Goal: Use online tool/utility: Utilize a website feature to perform a specific function

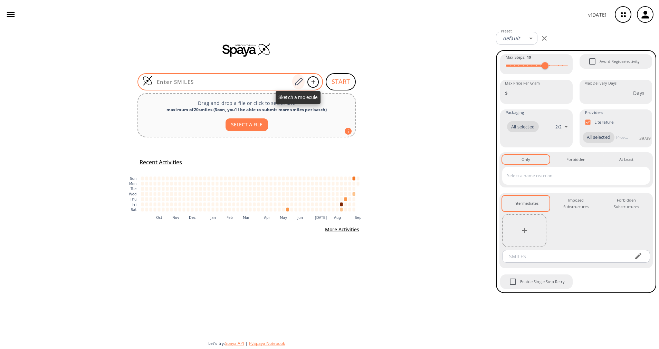
click at [298, 84] on icon at bounding box center [299, 82] width 8 height 8
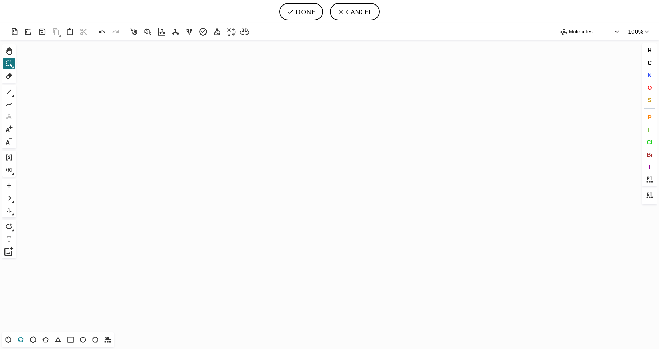
click at [20, 339] on icon at bounding box center [20, 339] width 9 height 9
drag, startPoint x: 290, startPoint y: 173, endPoint x: 278, endPoint y: 193, distance: 23.5
click at [279, 193] on icon "Created with [PERSON_NAME] 2.3.0" at bounding box center [329, 186] width 621 height 292
click at [263, 177] on icon "Created with [PERSON_NAME] 2.3.0" at bounding box center [329, 186] width 621 height 292
click at [650, 101] on span "S" at bounding box center [649, 100] width 4 height 7
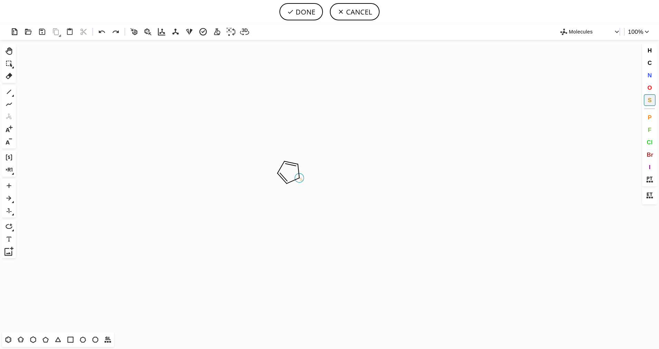
click at [301, 179] on tspan "S" at bounding box center [301, 179] width 3 height 5
click at [10, 94] on icon at bounding box center [8, 91] width 9 height 9
click at [12, 97] on icon at bounding box center [13, 96] width 2 height 2
click at [34, 94] on icon at bounding box center [36, 92] width 8 height 8
click at [652, 90] on button "O" at bounding box center [649, 88] width 12 height 12
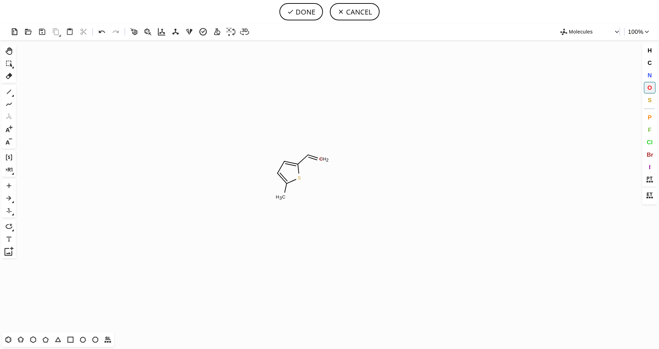
click at [321, 159] on tspan "O" at bounding box center [320, 158] width 3 height 5
click at [4, 92] on icon at bounding box center [8, 91] width 9 height 9
click at [653, 90] on button "O" at bounding box center [649, 88] width 12 height 12
click at [304, 142] on tspan "O" at bounding box center [303, 142] width 3 height 5
click at [651, 77] on span "N" at bounding box center [649, 75] width 4 height 7
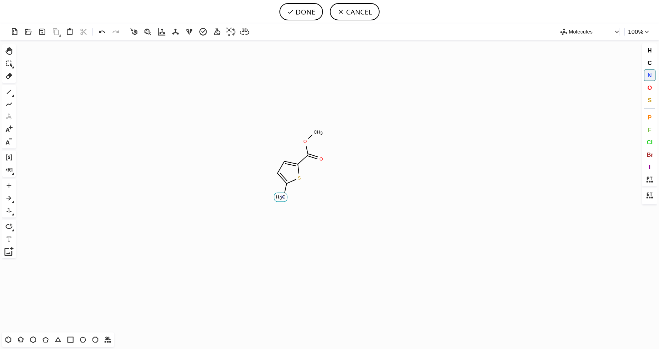
click at [283, 197] on tspan "N" at bounding box center [282, 196] width 3 height 5
click at [11, 99] on button at bounding box center [9, 104] width 12 height 12
click at [11, 96] on icon at bounding box center [8, 91] width 9 height 9
click at [15, 96] on div "1" at bounding box center [9, 92] width 12 height 12
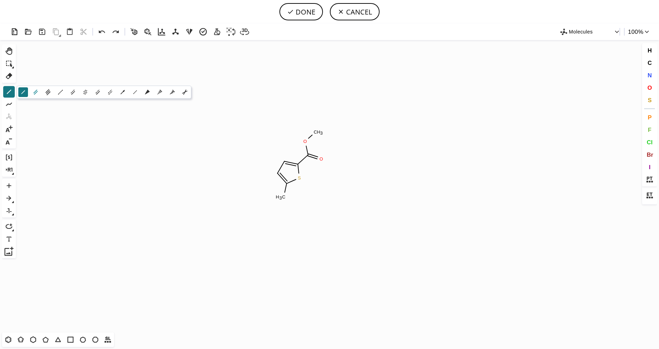
click at [35, 93] on icon at bounding box center [36, 92] width 8 height 8
click at [646, 90] on button "O" at bounding box center [649, 88] width 12 height 12
click at [271, 198] on tspan "O" at bounding box center [270, 197] width 3 height 5
click at [14, 93] on button "1" at bounding box center [9, 92] width 12 height 12
click at [650, 74] on span "N" at bounding box center [649, 75] width 4 height 7
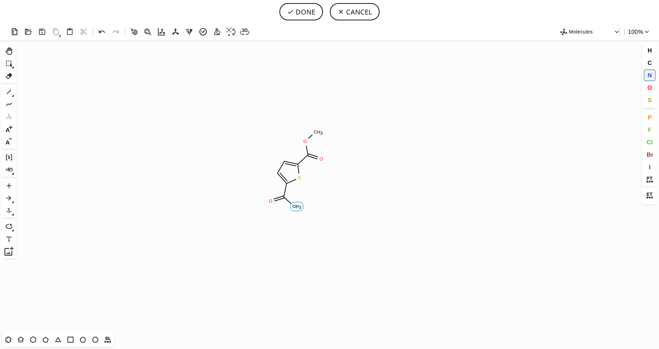
click at [295, 207] on tspan "N" at bounding box center [295, 206] width 3 height 5
click at [7, 89] on icon at bounding box center [8, 91] width 9 height 9
click at [649, 97] on span "S" at bounding box center [649, 100] width 4 height 7
click at [289, 220] on tspan "S" at bounding box center [289, 219] width 3 height 5
click at [13, 90] on icon at bounding box center [8, 91] width 9 height 9
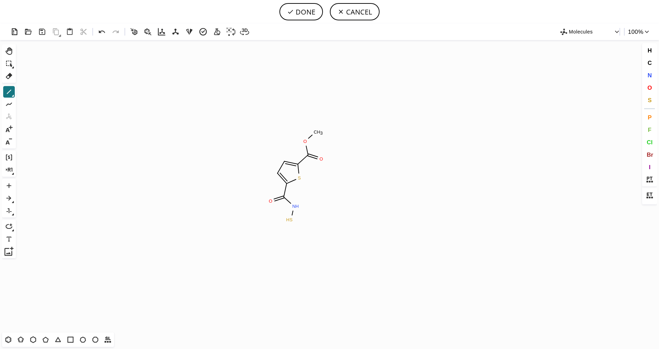
click at [14, 96] on icon at bounding box center [13, 96] width 2 height 2
click at [36, 95] on icon at bounding box center [36, 92] width 8 height 8
click at [654, 88] on button "O" at bounding box center [649, 88] width 12 height 12
click at [276, 224] on tspan "O" at bounding box center [276, 223] width 3 height 5
click at [304, 231] on tspan "O" at bounding box center [304, 231] width 3 height 5
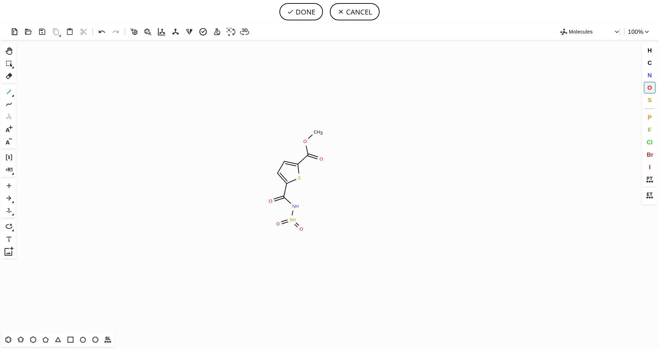
click at [10, 94] on icon at bounding box center [8, 91] width 9 height 9
drag, startPoint x: 289, startPoint y: 220, endPoint x: 321, endPoint y: 219, distance: 31.8
click at [310, 17] on button "DONE" at bounding box center [300, 11] width 43 height 17
type input "S1C(C(NS(C)(=O)=O)=O)=CC=C1C(OC)=O"
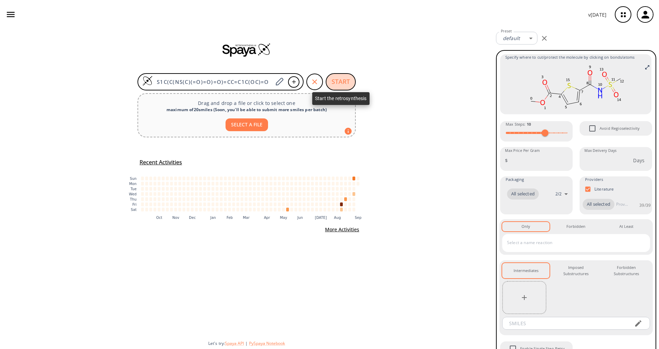
click at [342, 80] on button "START" at bounding box center [340, 81] width 30 height 17
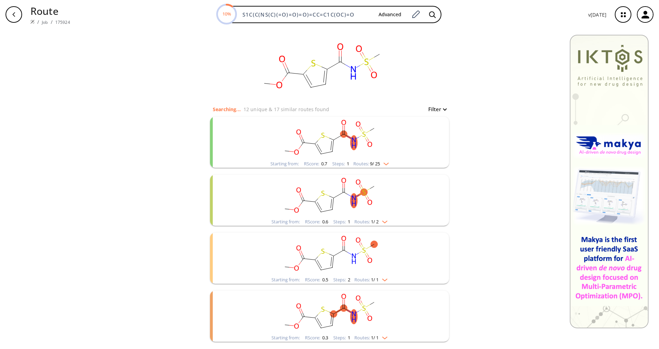
click at [383, 159] on rect "clusters" at bounding box center [329, 138] width 179 height 43
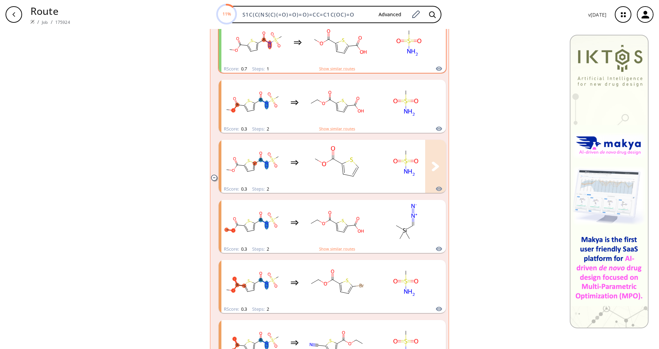
scroll to position [104, 0]
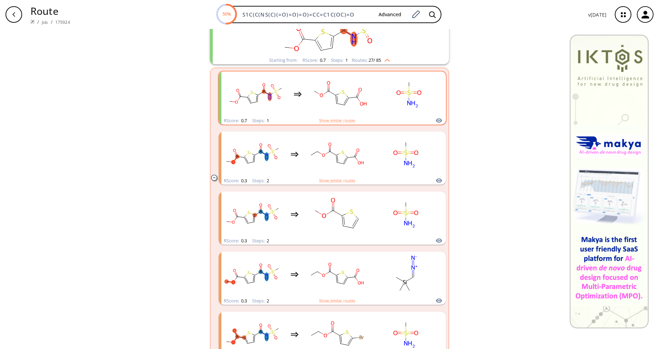
click at [408, 119] on div "RScore : 0.7 Steps : 1 Show similar routes" at bounding box center [331, 121] width 227 height 8
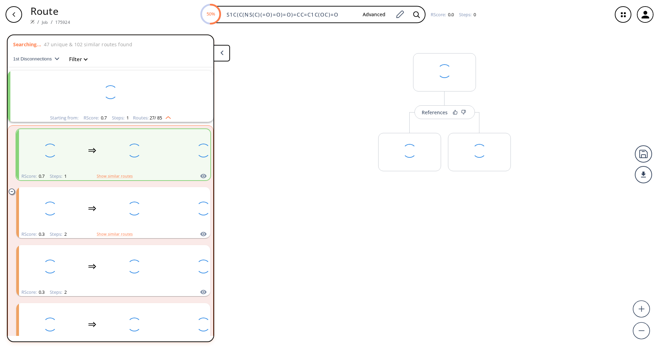
scroll to position [16, 0]
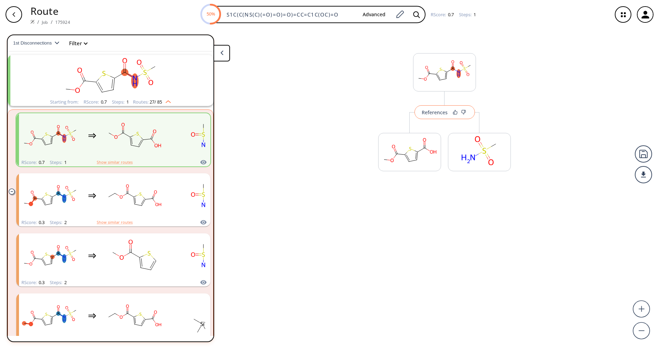
click at [421, 118] on button "References" at bounding box center [444, 112] width 60 height 14
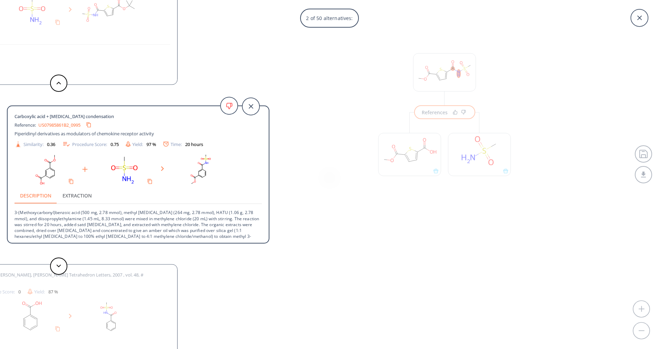
click at [164, 227] on p "3-(Methoxycarbonyl)benzoic acid (500 mg, 2.78 mmol), methyl [MEDICAL_DATA] (264…" at bounding box center [137, 224] width 247 height 41
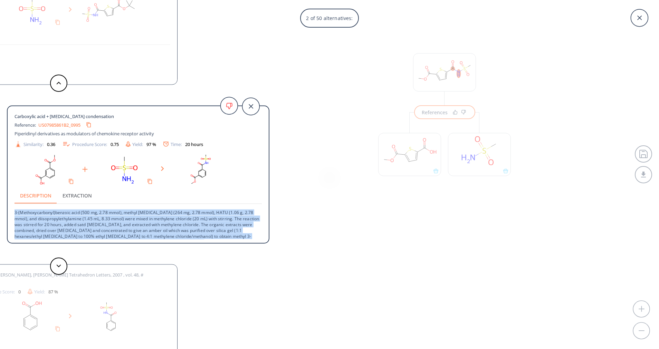
copy div "3-(Methoxycarbonyl)benzoic acid (500 mg, 2.78 mmol), methyl [MEDICAL_DATA] (264…"
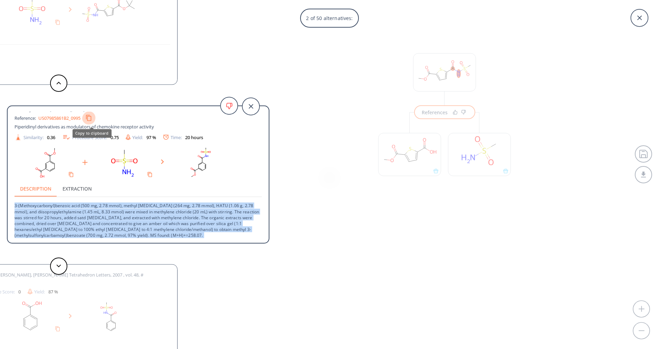
click at [93, 121] on button "Copy to clipboard" at bounding box center [88, 117] width 13 height 13
